Goal: Find specific page/section: Locate item on page

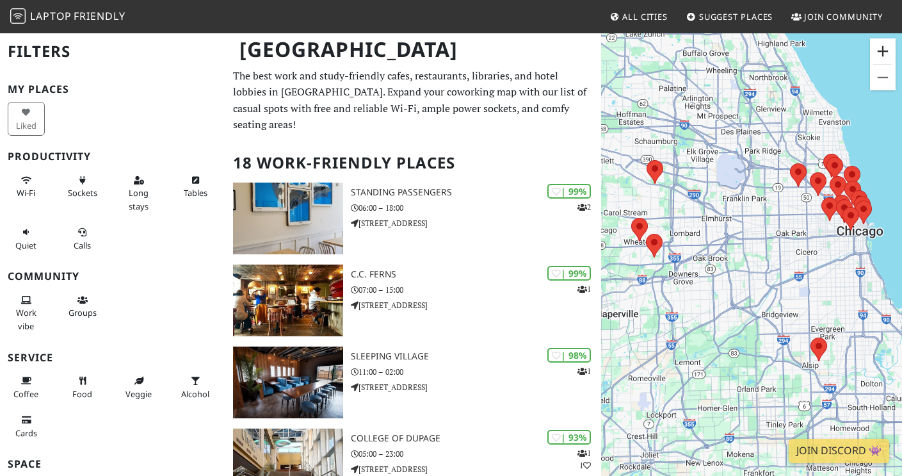
click at [882, 49] on button "Zoom in" at bounding box center [883, 51] width 26 height 26
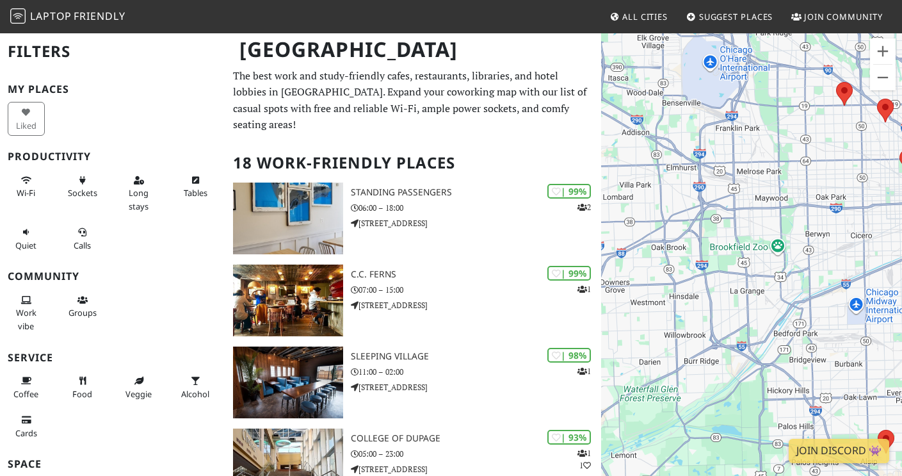
drag, startPoint x: 768, startPoint y: 190, endPoint x: 648, endPoint y: 204, distance: 121.2
click at [648, 204] on div at bounding box center [751, 270] width 301 height 476
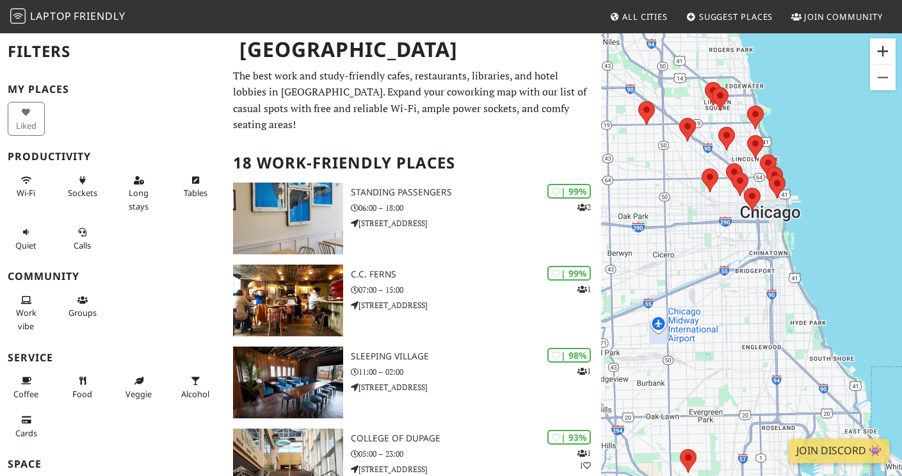
click at [882, 55] on button "Zoom in" at bounding box center [883, 51] width 26 height 26
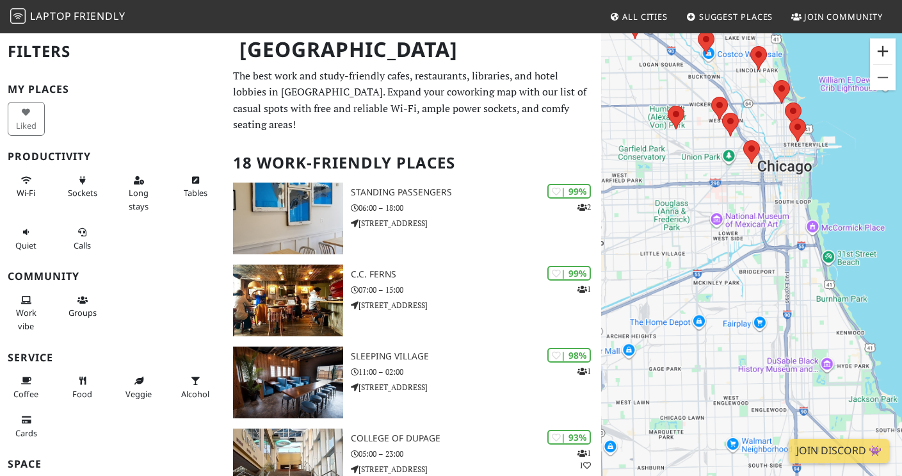
click at [882, 55] on button "Zoom in" at bounding box center [883, 51] width 26 height 26
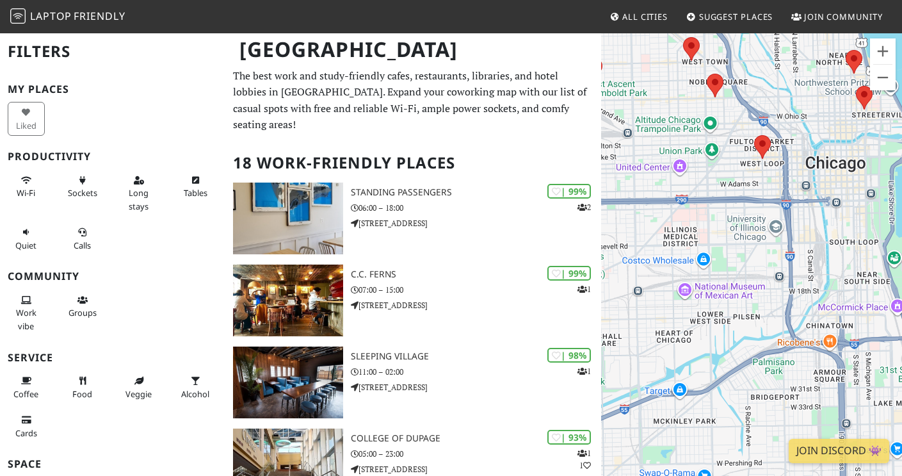
drag, startPoint x: 745, startPoint y: 150, endPoint x: 755, endPoint y: 272, distance: 122.7
click at [755, 273] on div at bounding box center [751, 270] width 301 height 476
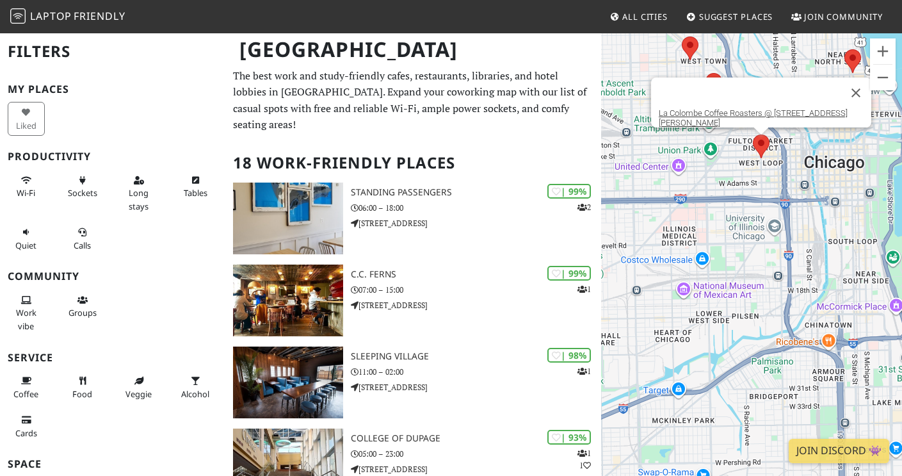
click at [753, 134] on area at bounding box center [753, 134] width 0 height 0
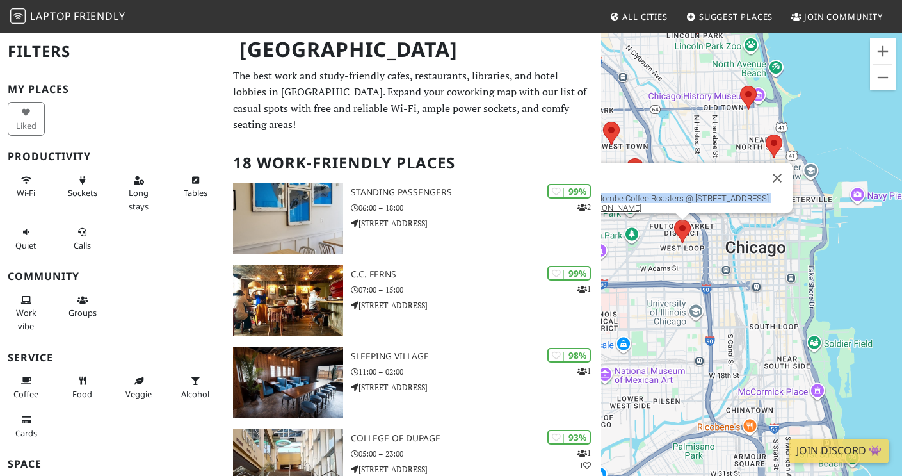
drag, startPoint x: 848, startPoint y: 271, endPoint x: 675, endPoint y: 289, distance: 173.8
click at [675, 289] on div "La Colombe Coffee Roasters @ [STREET_ADDRESS][PERSON_NAME]" at bounding box center [751, 270] width 301 height 476
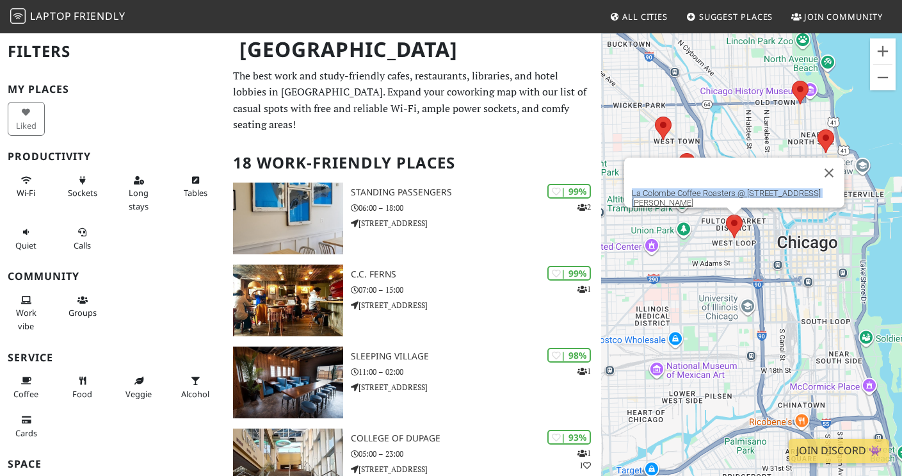
drag, startPoint x: 722, startPoint y: 270, endPoint x: 803, endPoint y: 260, distance: 81.2
click at [803, 260] on div "La Colombe Coffee Roasters @ [STREET_ADDRESS][PERSON_NAME]" at bounding box center [751, 270] width 301 height 476
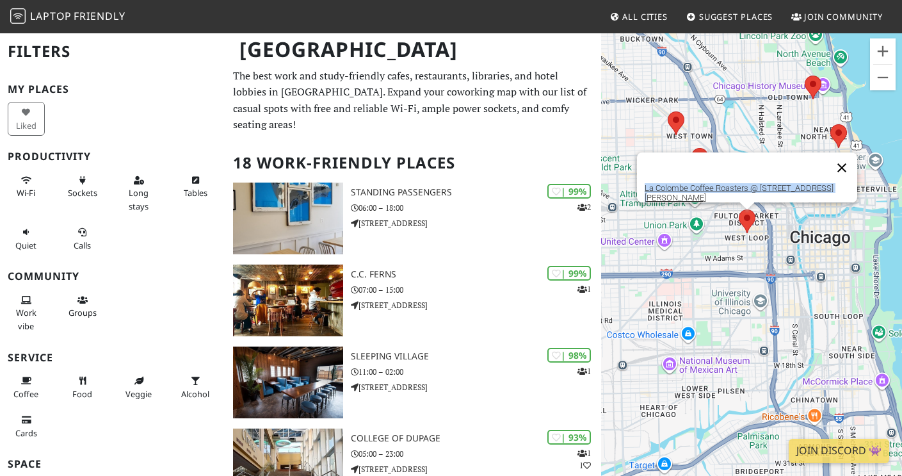
click at [837, 169] on button "Close" at bounding box center [842, 167] width 31 height 31
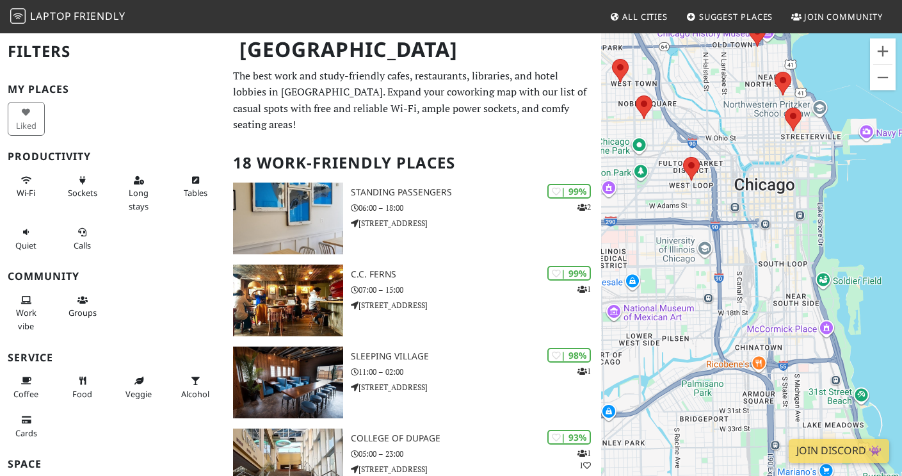
drag, startPoint x: 874, startPoint y: 280, endPoint x: 813, endPoint y: 222, distance: 84.2
click at [813, 222] on div at bounding box center [751, 270] width 301 height 476
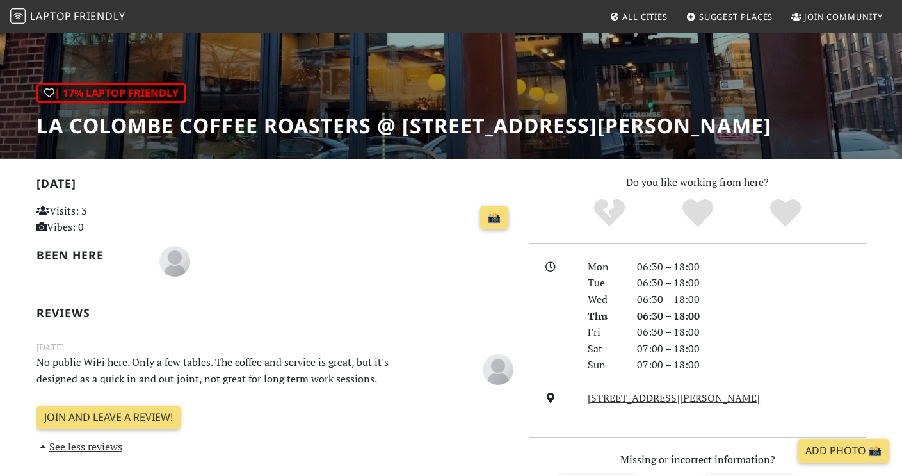
scroll to position [149, 0]
